Goal: Task Accomplishment & Management: Use online tool/utility

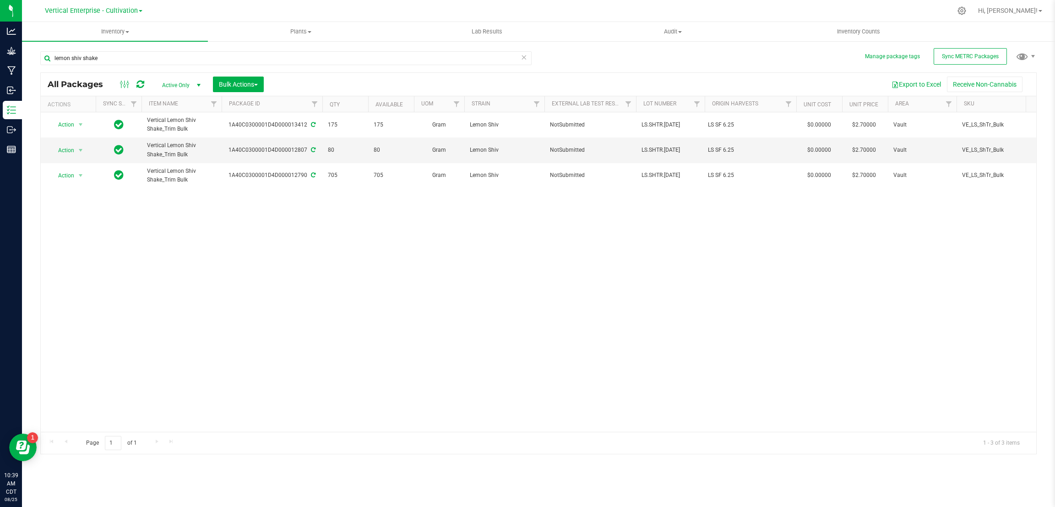
click at [29, 49] on div "Manage package tags Sync METRC Packages lemon shiv shake All Packages Active On…" at bounding box center [538, 179] width 1033 height 279
type input "frosty frappe"
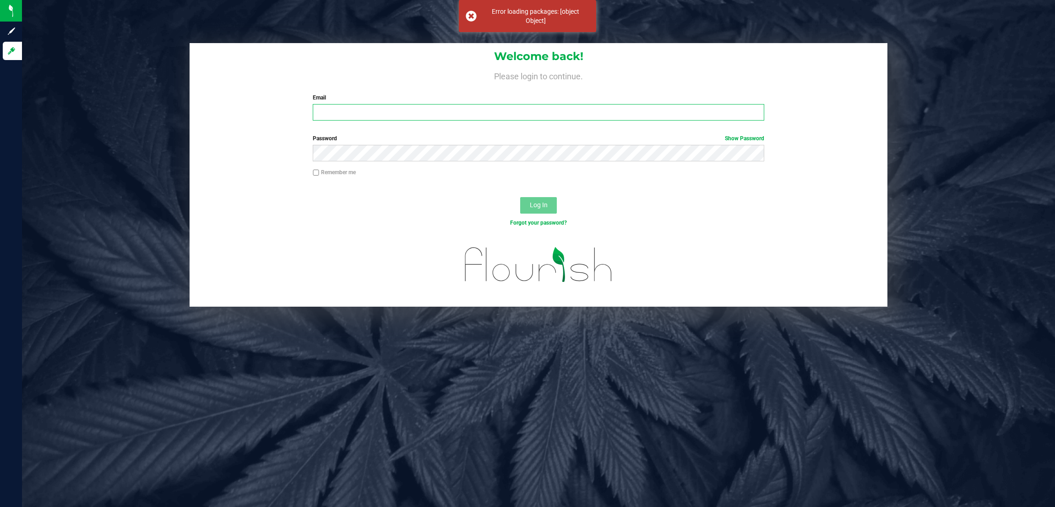
type input "[EMAIL_ADDRESS][DOMAIN_NAME]"
click at [537, 199] on button "Log In" at bounding box center [538, 205] width 37 height 16
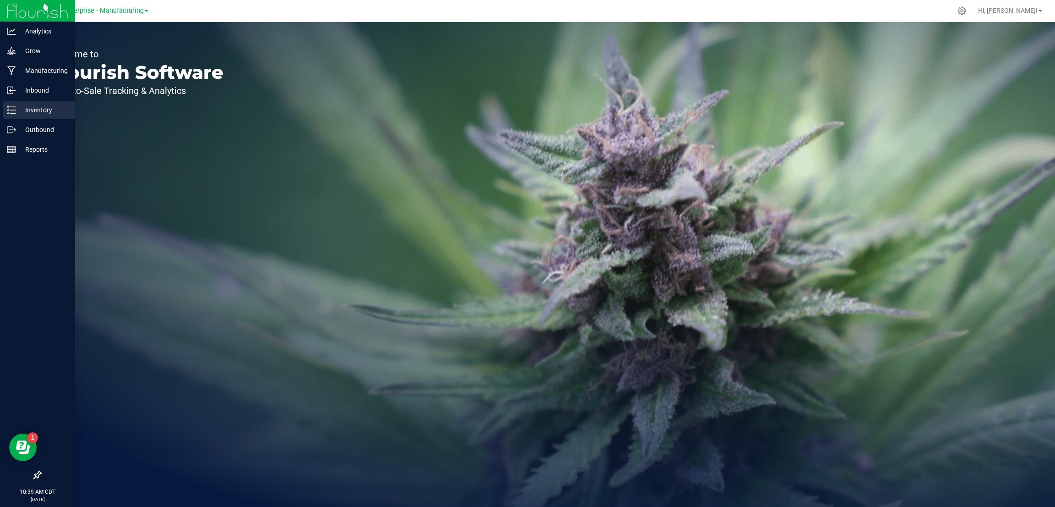
click at [37, 109] on p "Inventory" at bounding box center [43, 109] width 55 height 11
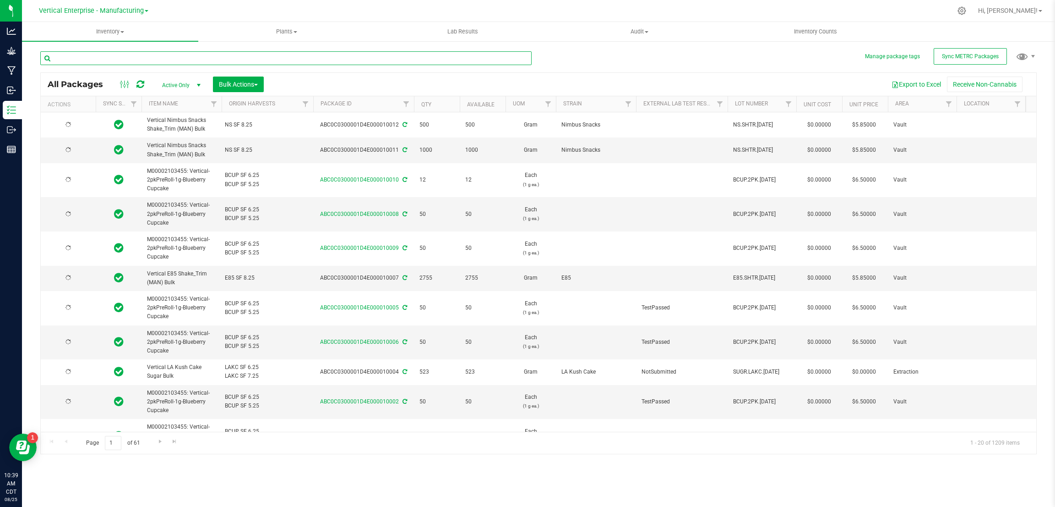
click at [101, 53] on input "text" at bounding box center [285, 58] width 491 height 14
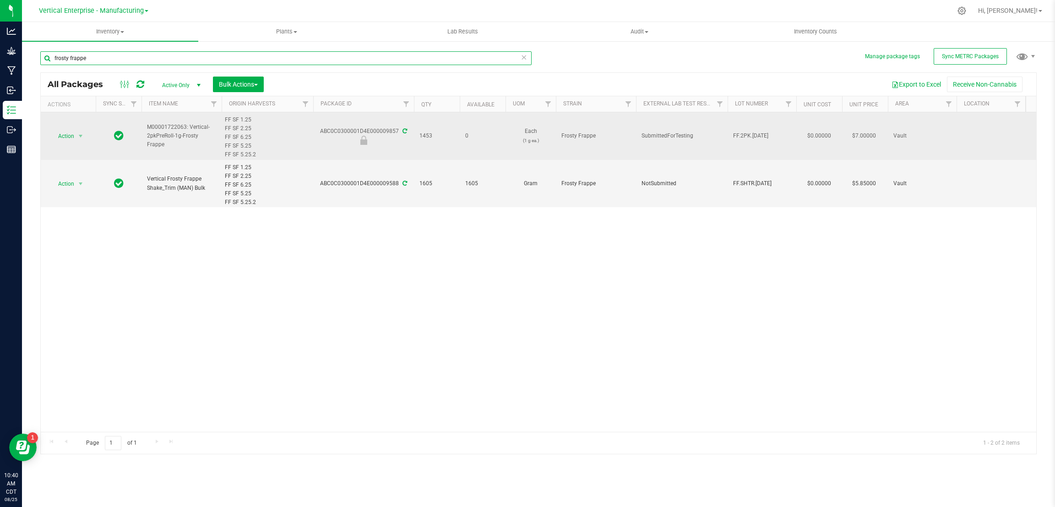
type input "frosty frappe"
drag, startPoint x: 216, startPoint y: 138, endPoint x: 149, endPoint y: 129, distance: 67.0
click at [149, 129] on span "M00001722063: Vertical-2pkPreRoll-1g-Frosty Frappe" at bounding box center [181, 136] width 69 height 27
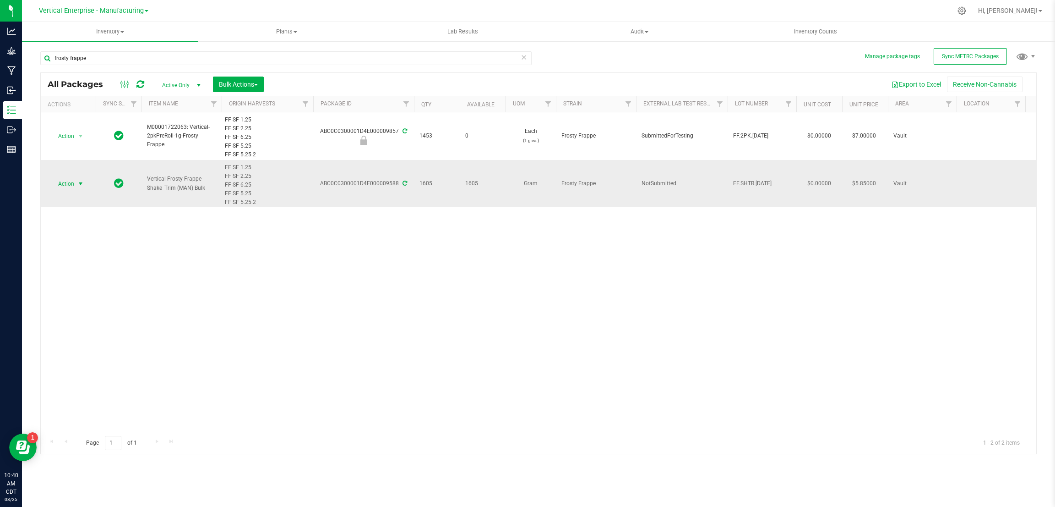
copy span "M00001722063: Vertical-2pkPreRoll-1g-Frosty Frappe"
